Goal: Task Accomplishment & Management: Use online tool/utility

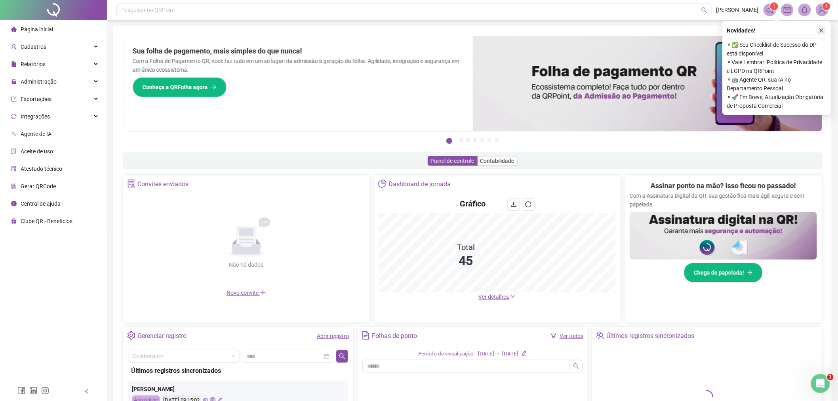
click at [822, 30] on icon "close" at bounding box center [822, 31] width 6 height 6
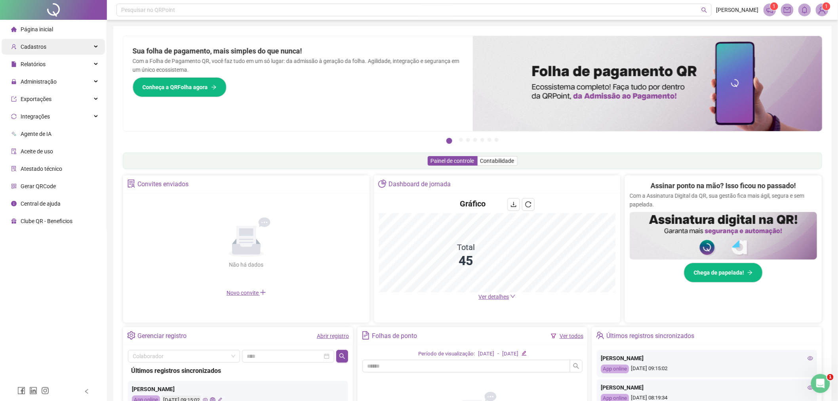
click at [48, 48] on div "Cadastros" at bounding box center [53, 47] width 103 height 16
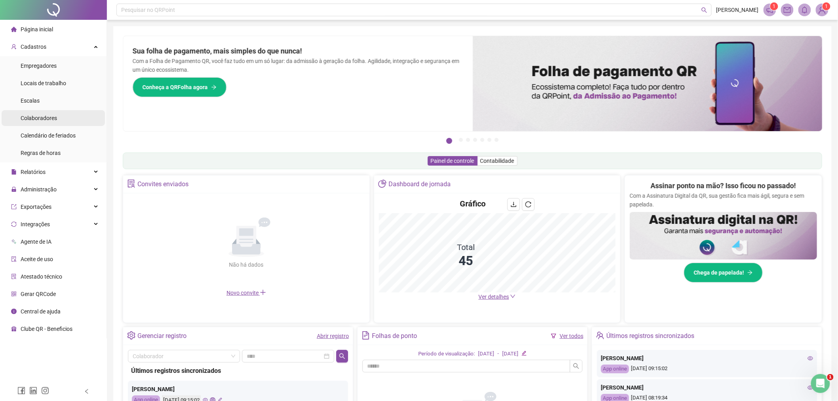
click at [51, 119] on span "Colaboradores" at bounding box center [39, 118] width 36 height 6
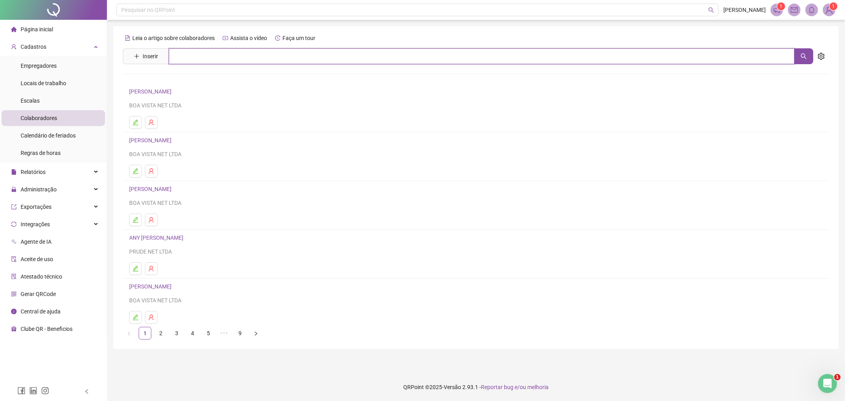
click at [220, 58] on input "text" at bounding box center [482, 56] width 626 height 16
type input "******"
click at [171, 80] on link "[PERSON_NAME]" at bounding box center [158, 79] width 42 height 6
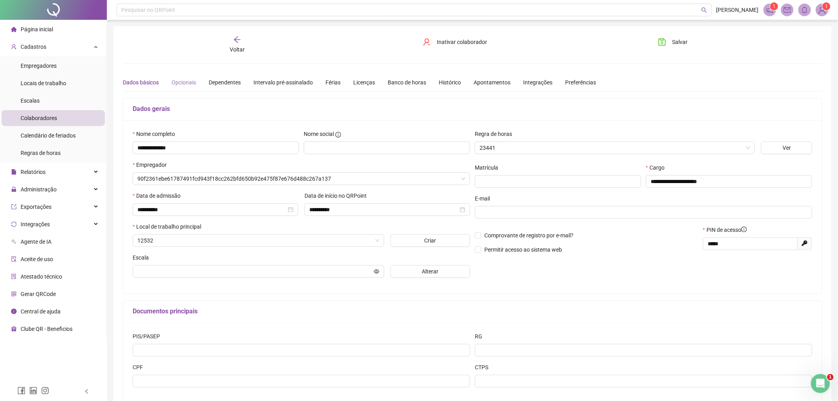
type input "******"
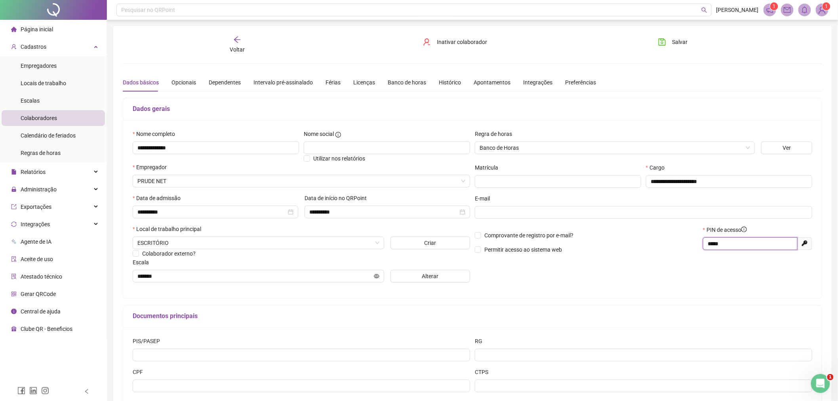
drag, startPoint x: 730, startPoint y: 246, endPoint x: 686, endPoint y: 251, distance: 44.7
click at [686, 251] on div "Comprovante de registro por e-mail? Permitir acesso ao sistema web PIN de acess…" at bounding box center [643, 242] width 342 height 34
click at [50, 291] on span "Gerar QRCode" at bounding box center [38, 294] width 35 height 6
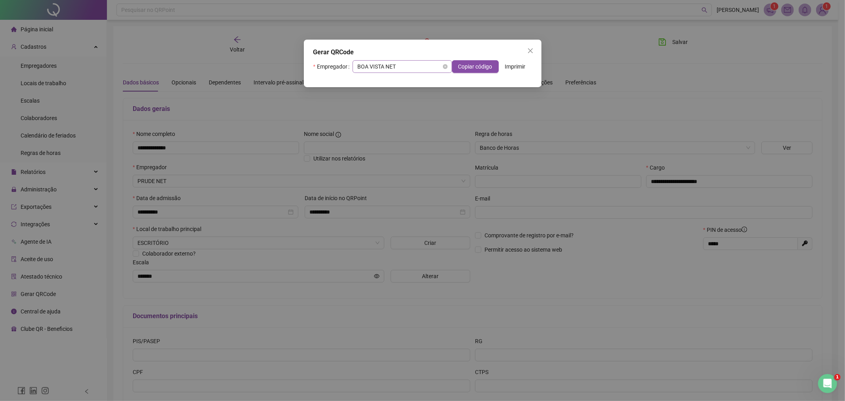
click at [425, 66] on span "BOA VISTA NET" at bounding box center [402, 67] width 90 height 12
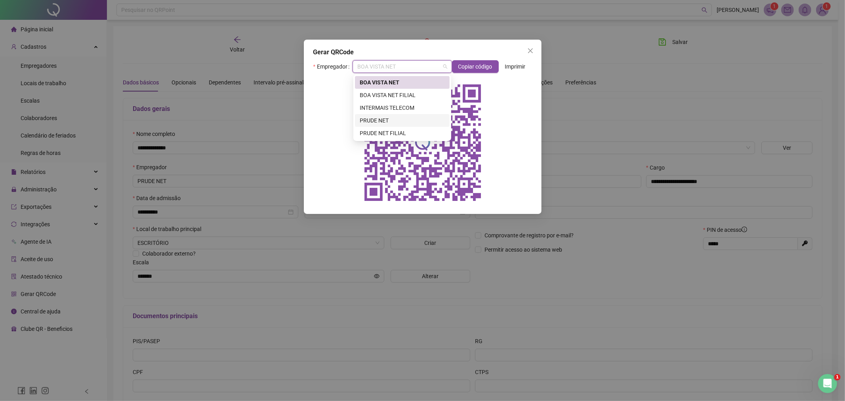
click at [413, 120] on div "PRUDE NET" at bounding box center [402, 120] width 85 height 9
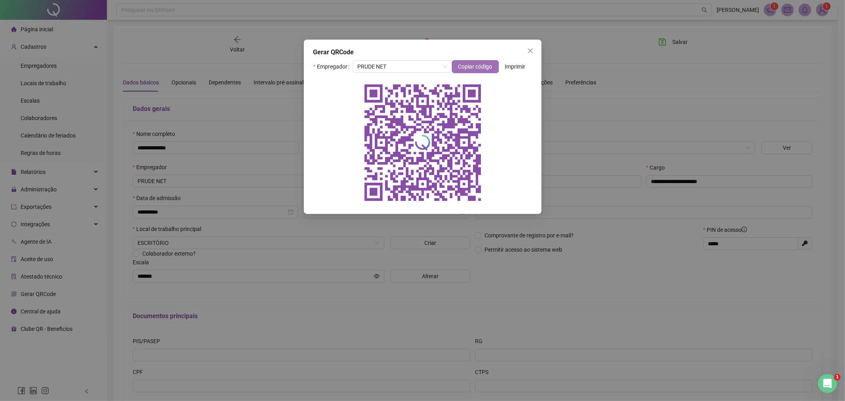
click at [480, 66] on span "Copiar código" at bounding box center [475, 66] width 34 height 9
